Goal: Transaction & Acquisition: Purchase product/service

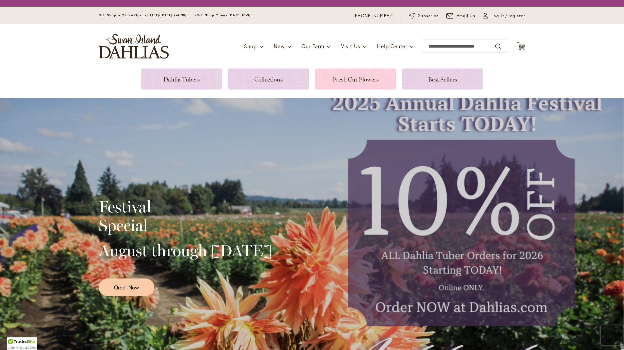
click at [356, 78] on link at bounding box center [355, 79] width 80 height 21
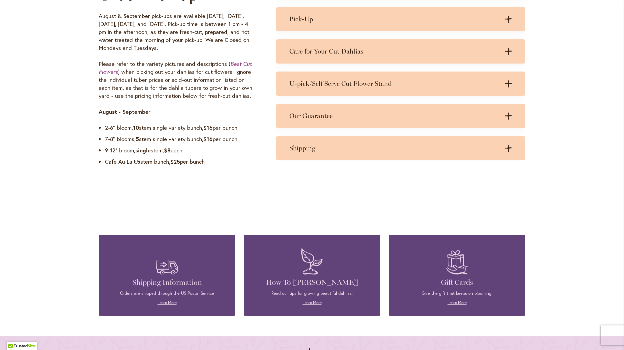
scroll to position [533, 0]
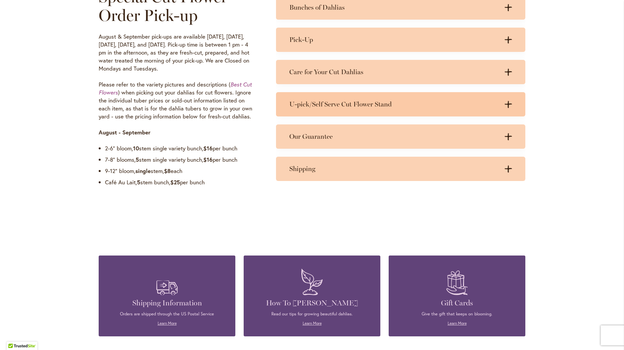
click at [507, 102] on icon ".cls-1 { fill: #3c2616; stroke-width: 0px; }" at bounding box center [507, 104] width 7 height 7
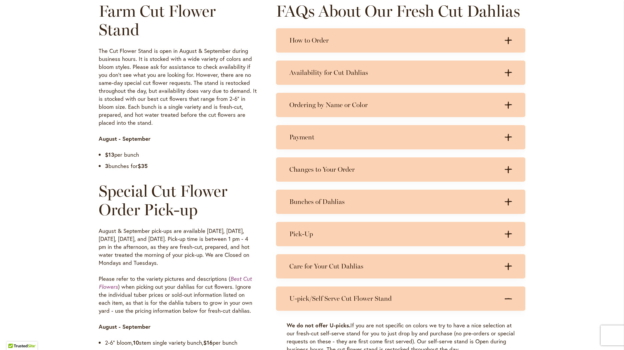
scroll to position [333, 0]
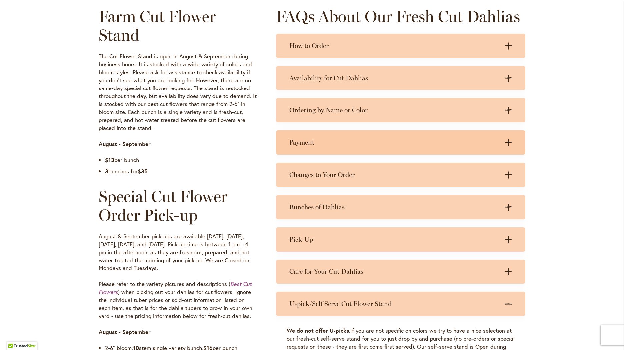
click at [505, 141] on icon at bounding box center [507, 142] width 7 height 7
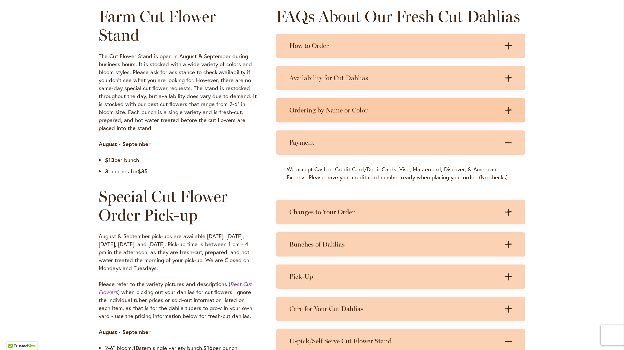
click at [504, 108] on icon ".cls-1 { fill: #3c2616; stroke-width: 0px; }" at bounding box center [507, 110] width 7 height 7
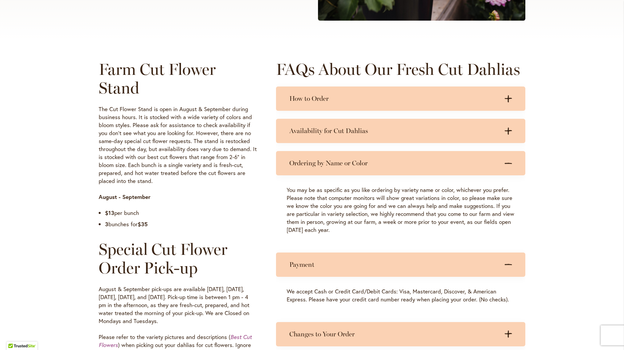
scroll to position [266, 0]
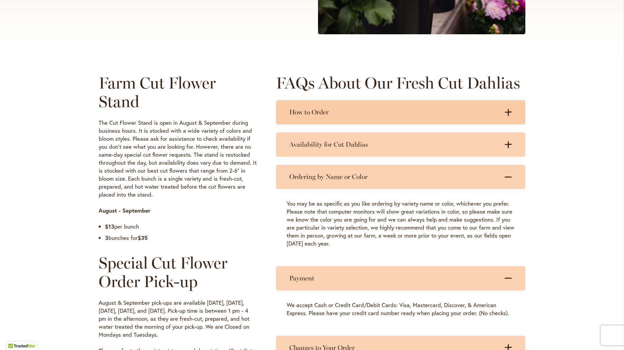
click at [505, 111] on icon at bounding box center [507, 112] width 7 height 7
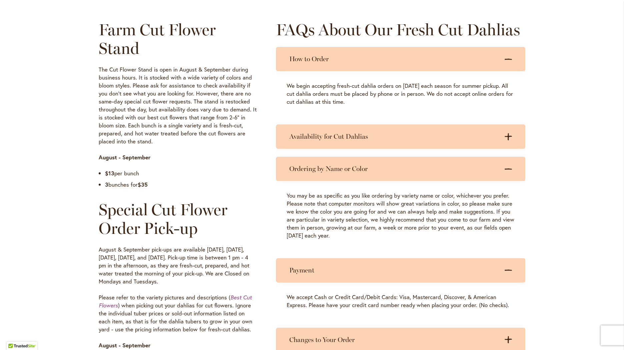
scroll to position [333, 0]
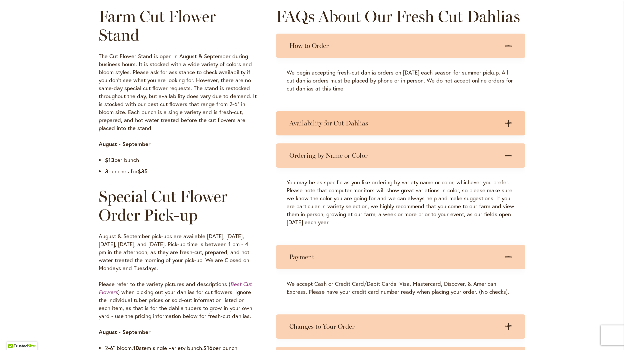
click at [506, 122] on icon at bounding box center [507, 123] width 7 height 7
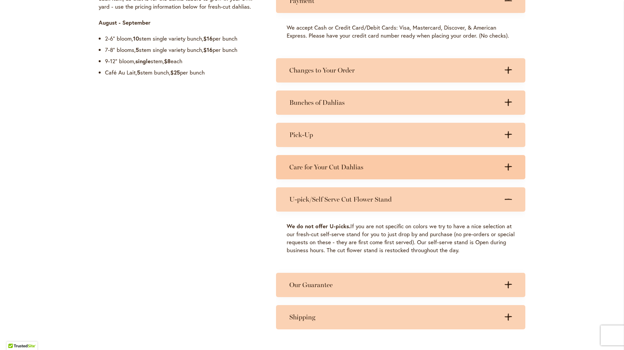
scroll to position [666, 0]
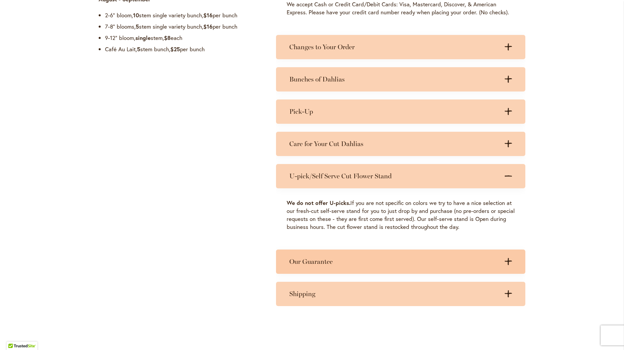
click at [505, 262] on icon ".cls-1 { fill: #3c2616; stroke-width: 0px; }" at bounding box center [507, 261] width 7 height 7
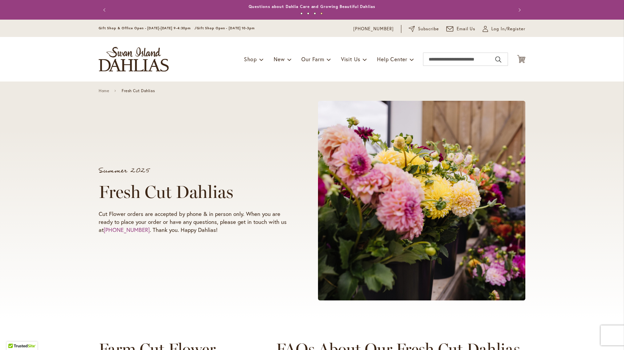
scroll to position [33, 0]
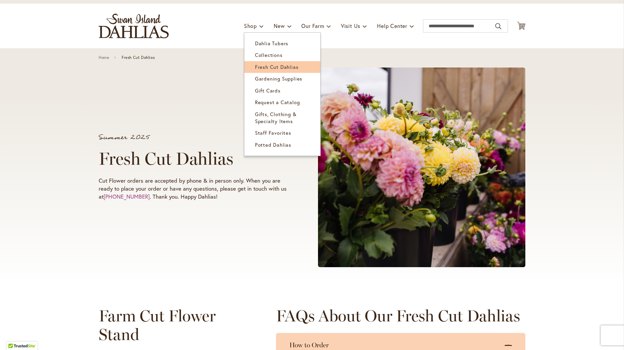
click at [267, 65] on span "Fresh Cut Dahlias" at bounding box center [277, 67] width 44 height 7
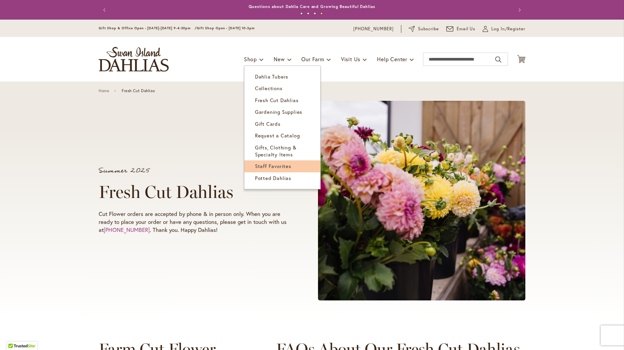
click at [273, 165] on span "Staff Favorites" at bounding box center [273, 166] width 36 height 7
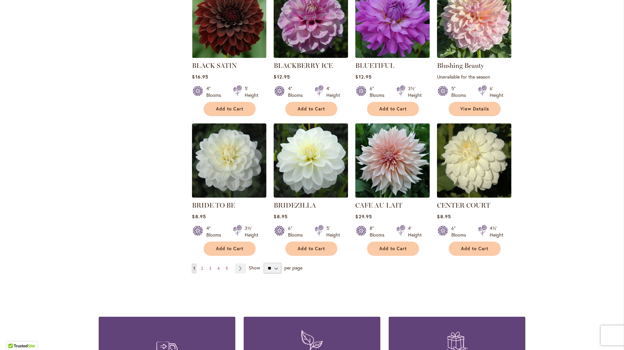
scroll to position [433, 0]
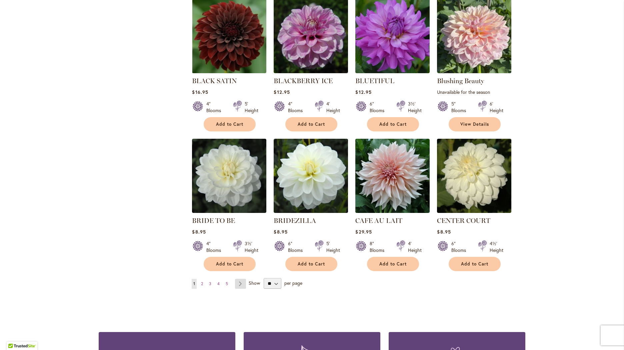
click at [239, 283] on link "Page Next" at bounding box center [240, 284] width 11 height 10
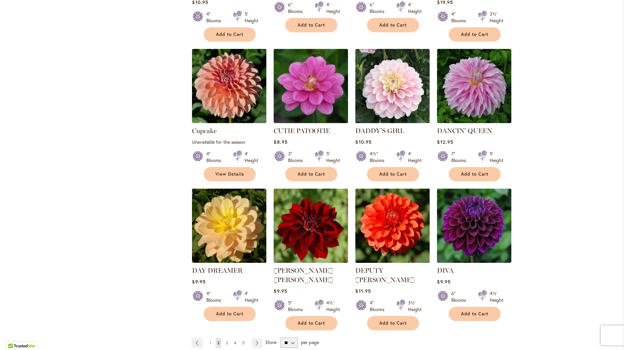
scroll to position [466, 0]
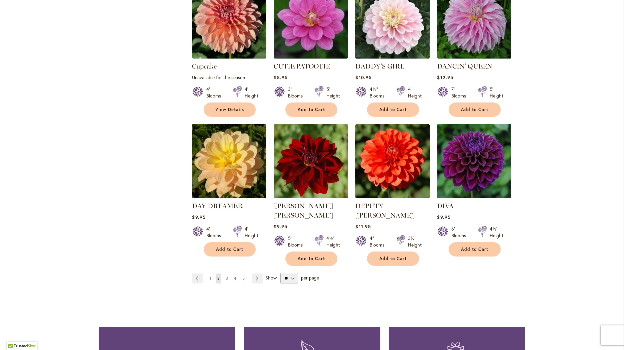
click at [226, 276] on span "3" at bounding box center [227, 278] width 2 height 5
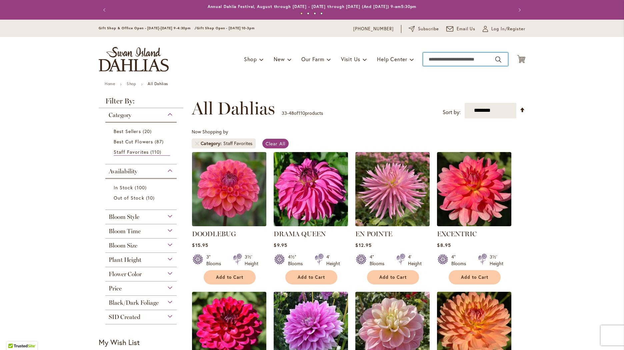
click at [460, 58] on input "Search" at bounding box center [465, 59] width 85 height 13
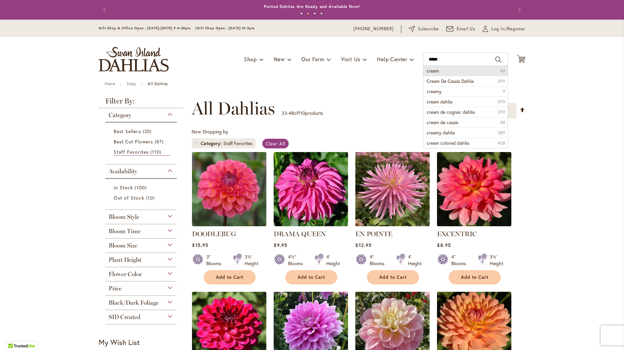
click at [448, 68] on li "cream 48" at bounding box center [465, 71] width 84 height 10
type input "*****"
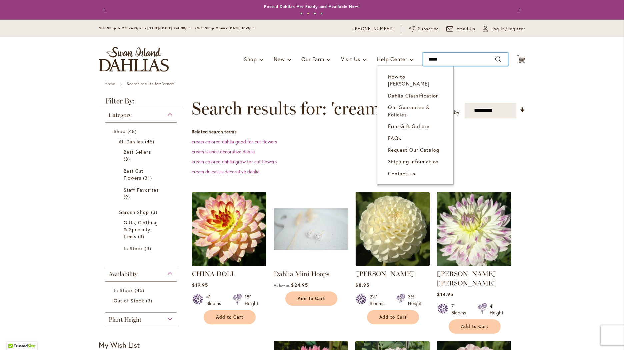
drag, startPoint x: 443, startPoint y: 60, endPoint x: 377, endPoint y: 50, distance: 66.7
click at [396, 64] on div "Toggle Nav Shop Dahlia Tubers Collections Fresh Cut Dahlias Gardening Supplies …" at bounding box center [312, 59] width 440 height 45
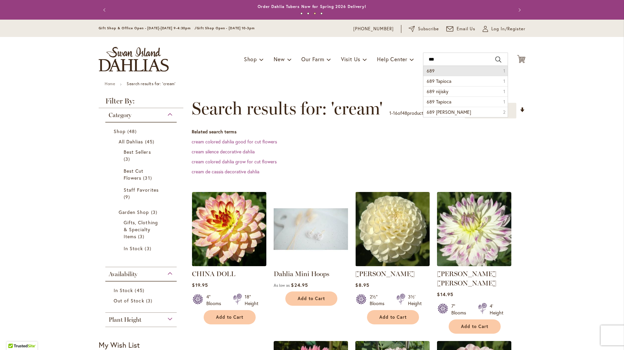
click at [444, 71] on li "689 1" at bounding box center [465, 71] width 84 height 10
type input "***"
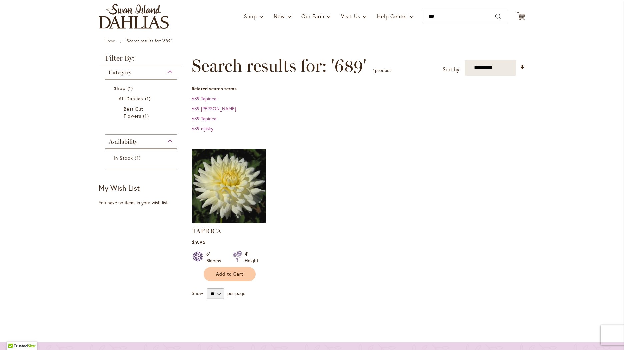
scroll to position [33, 0]
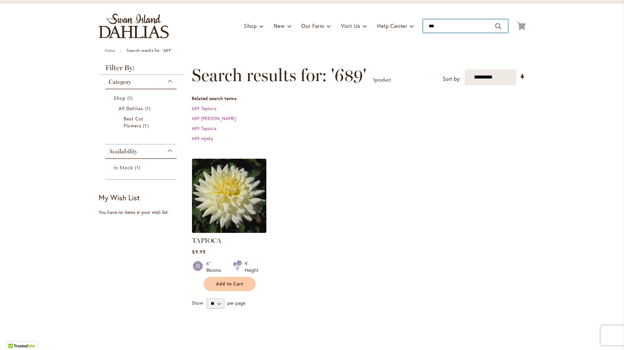
drag, startPoint x: 441, startPoint y: 26, endPoint x: 398, endPoint y: 19, distance: 43.5
click at [398, 19] on div "Toggle Nav Shop Dahlia Tubers Collections Fresh Cut Dahlias Gardening Supplies …" at bounding box center [312, 26] width 440 height 45
click at [496, 25] on button "Search" at bounding box center [498, 26] width 6 height 11
type input "***"
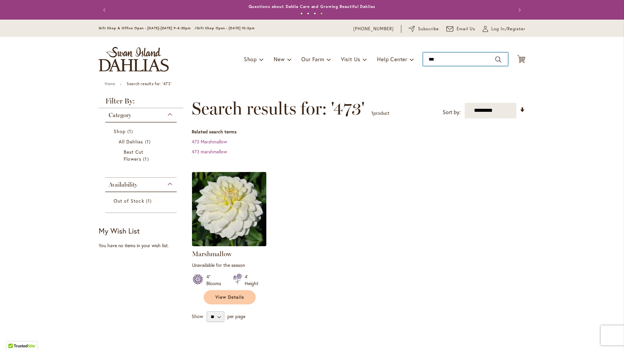
drag, startPoint x: 442, startPoint y: 61, endPoint x: 417, endPoint y: 59, distance: 24.4
click at [417, 59] on div "Toggle Nav Shop Dahlia Tubers Collections Fresh Cut Dahlias Gardening Supplies …" at bounding box center [312, 59] width 440 height 45
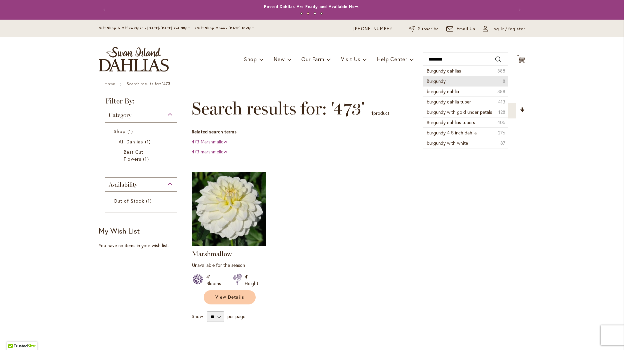
click at [445, 80] on li "Burgundy 8" at bounding box center [465, 81] width 84 height 10
type input "********"
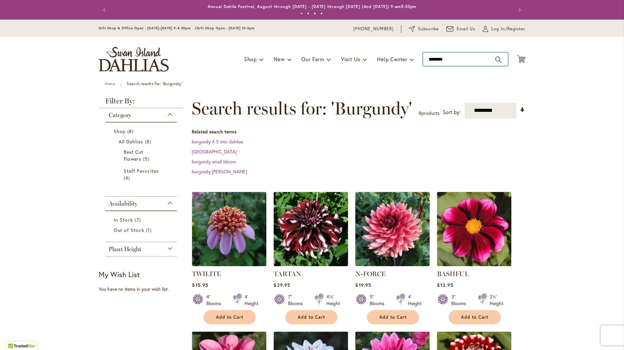
drag, startPoint x: 454, startPoint y: 60, endPoint x: 413, endPoint y: 59, distance: 40.3
click at [413, 59] on div "Toggle Nav Shop Dahlia Tubers Collections Fresh Cut Dahlias Gardening Supplies …" at bounding box center [312, 59] width 440 height 45
type input "********"
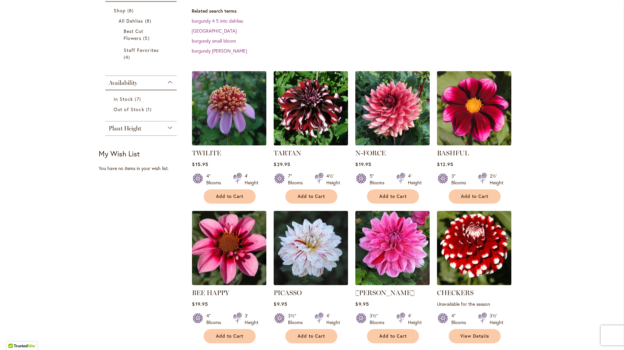
scroll to position [100, 0]
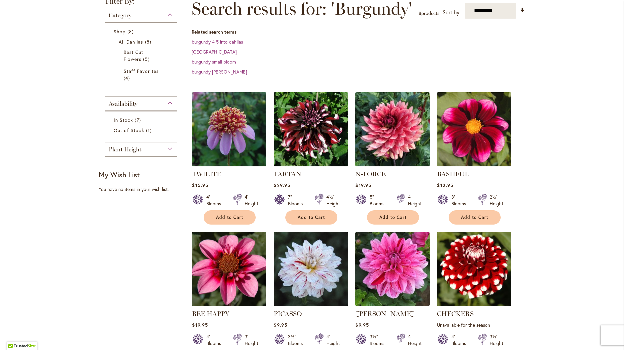
click at [395, 130] on img at bounding box center [392, 129] width 78 height 78
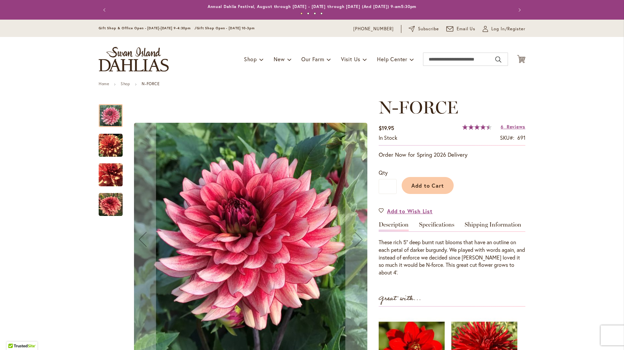
click at [106, 143] on img "N-FORCE" at bounding box center [111, 146] width 24 height 24
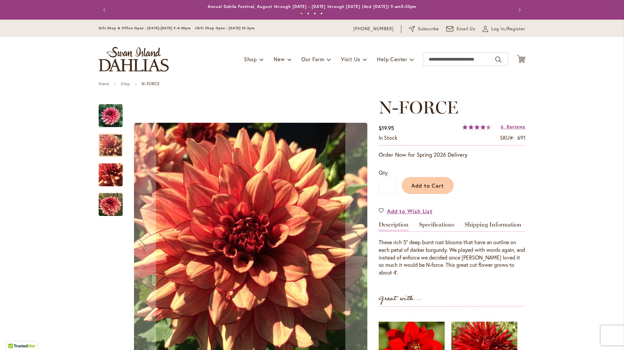
click at [108, 173] on img "N-FORCE" at bounding box center [111, 175] width 24 height 24
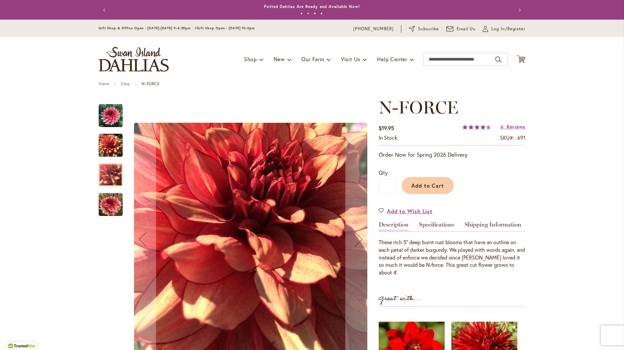
click at [107, 201] on img "N-FORCE" at bounding box center [111, 205] width 24 height 24
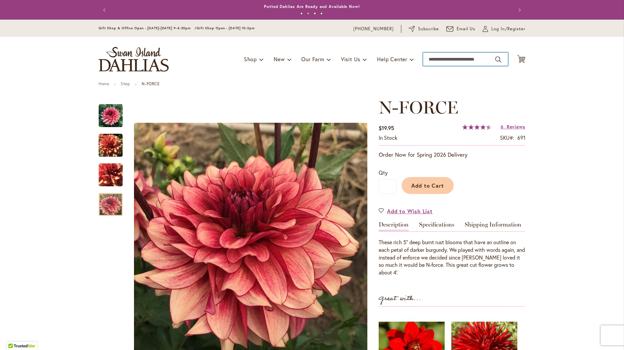
click at [443, 58] on input "Search" at bounding box center [465, 59] width 85 height 13
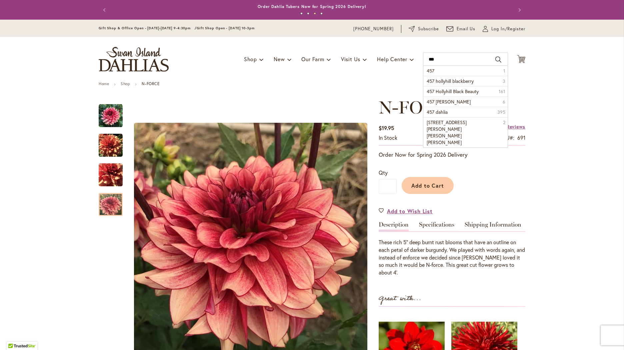
click at [495, 58] on button "Search" at bounding box center [498, 59] width 6 height 11
type input "***"
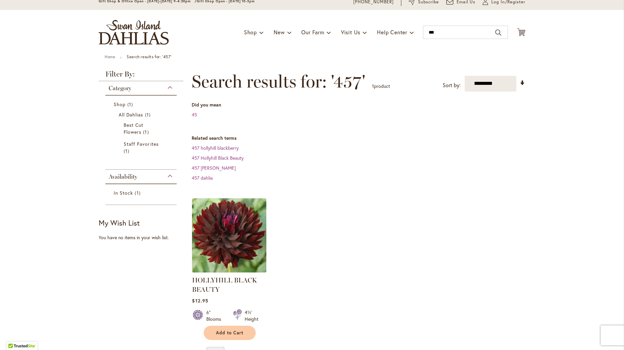
scroll to position [67, 0]
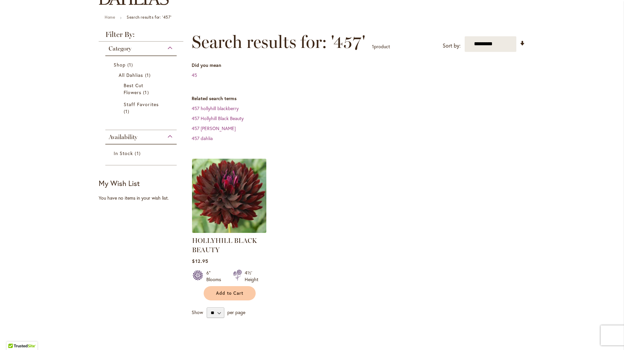
click at [227, 183] on img at bounding box center [229, 196] width 78 height 78
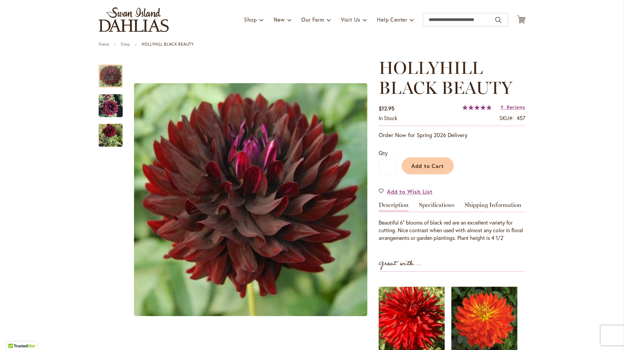
scroll to position [100, 0]
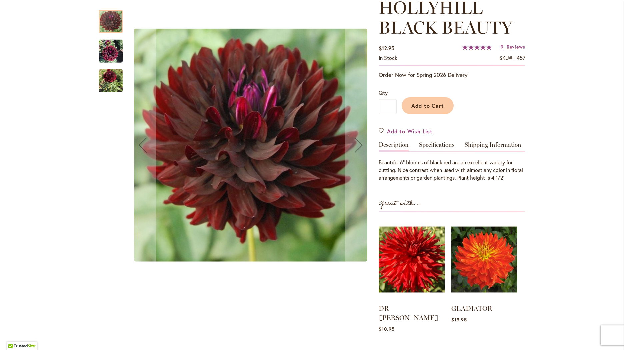
click at [109, 49] on img "HOLLYHILL BLACK BEAUTY" at bounding box center [111, 51] width 24 height 32
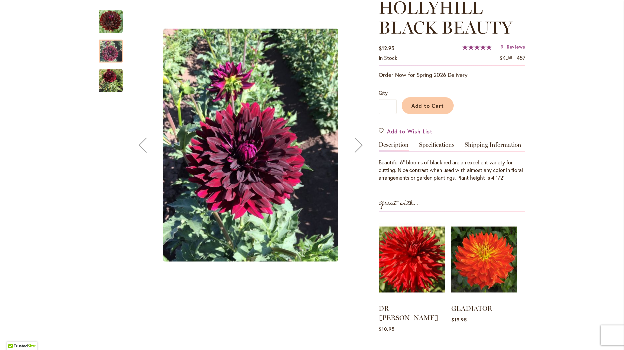
click at [105, 81] on img "HOLLYHILL BLACK BEAUTY" at bounding box center [111, 81] width 24 height 30
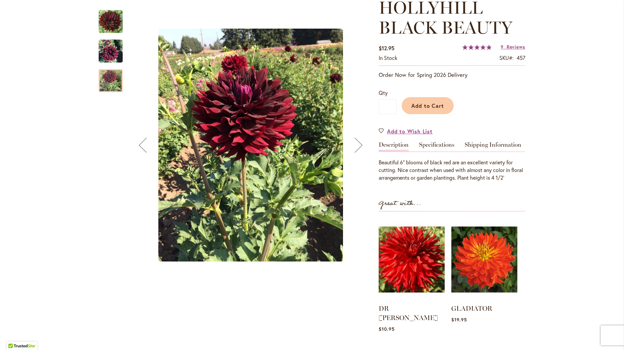
click at [108, 17] on img "HOLLYHILL BLACK BEAUTY" at bounding box center [111, 22] width 24 height 24
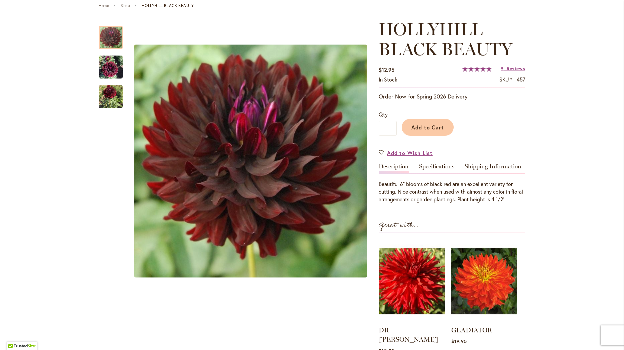
scroll to position [0, 0]
